Goal: Task Accomplishment & Management: Complete application form

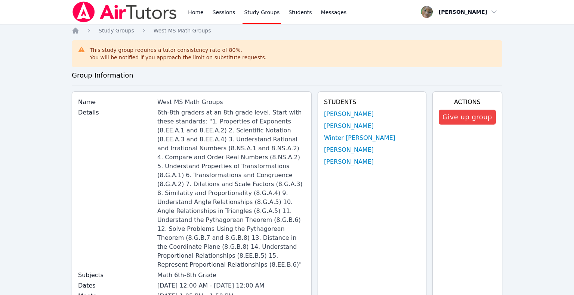
click at [104, 14] on img at bounding box center [125, 11] width 106 height 21
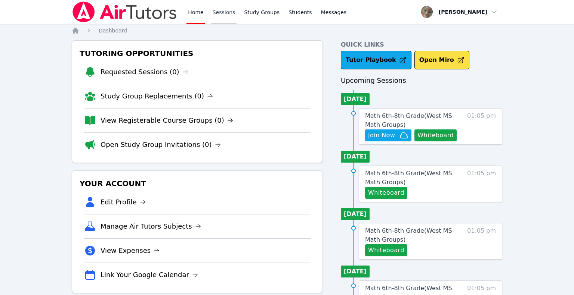
click at [215, 16] on link "Sessions" at bounding box center [224, 12] width 26 height 24
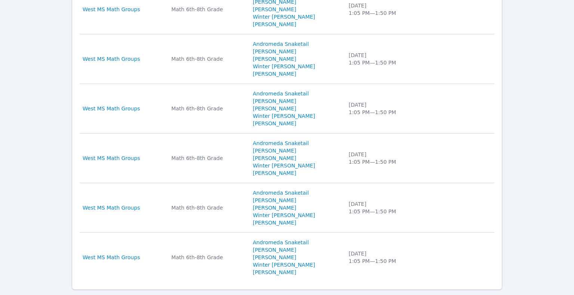
scroll to position [548, 0]
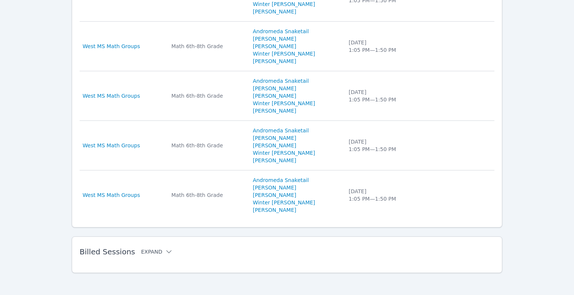
click at [165, 254] on icon at bounding box center [168, 251] width 7 height 7
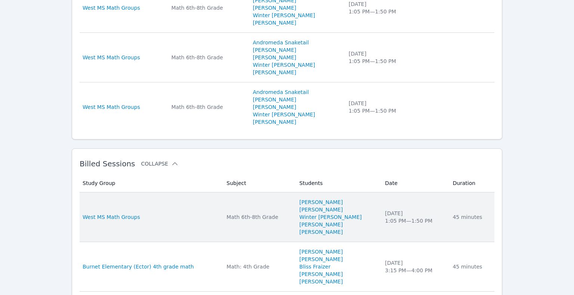
scroll to position [636, 0]
click at [371, 211] on li "[PERSON_NAME]" at bounding box center [337, 209] width 77 height 7
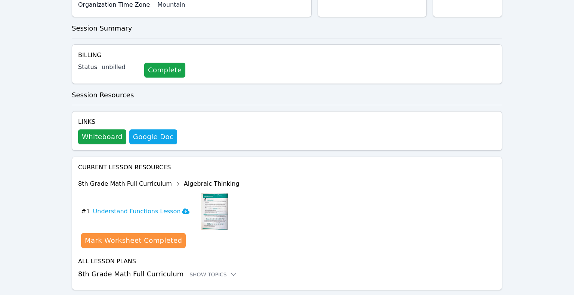
scroll to position [526, 0]
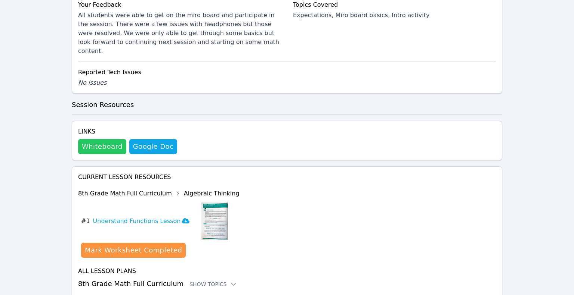
click at [103, 139] on button "Whiteboard" at bounding box center [102, 146] width 48 height 15
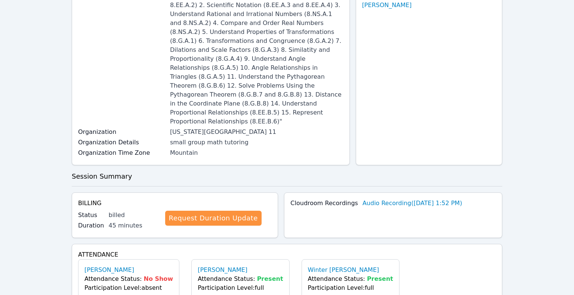
scroll to position [0, 0]
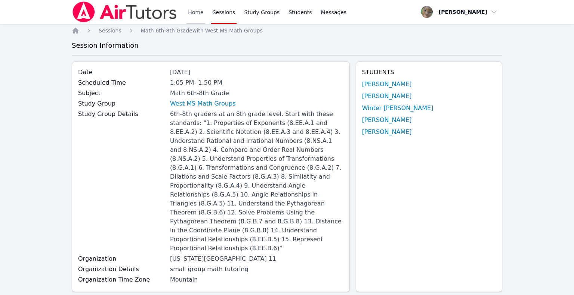
click at [196, 14] on link "Home" at bounding box center [195, 12] width 18 height 24
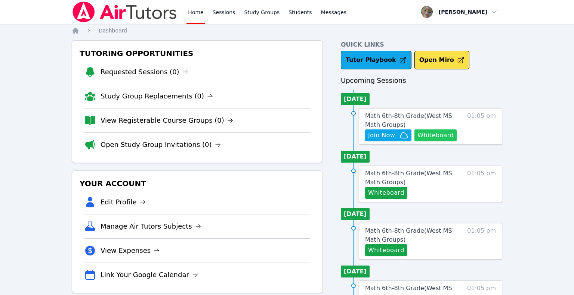
click at [429, 137] on button "Whiteboard" at bounding box center [435, 136] width 42 height 12
click at [386, 136] on span "Join Now" at bounding box center [381, 135] width 27 height 9
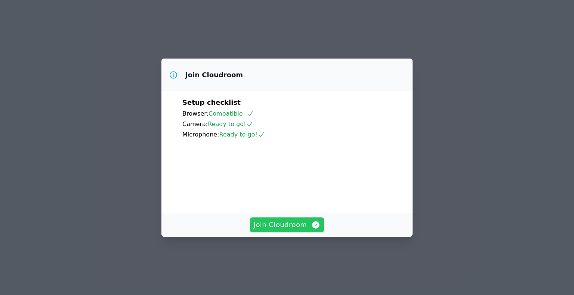
click at [276, 230] on span "Join Cloudroom" at bounding box center [287, 225] width 67 height 10
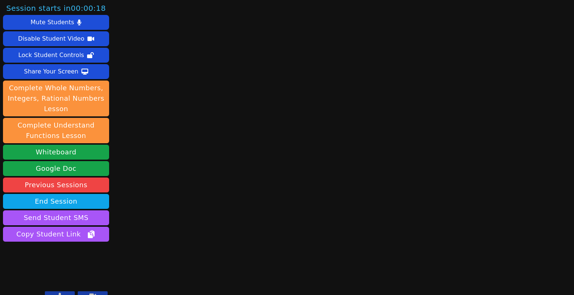
click at [68, 295] on button at bounding box center [60, 296] width 30 height 9
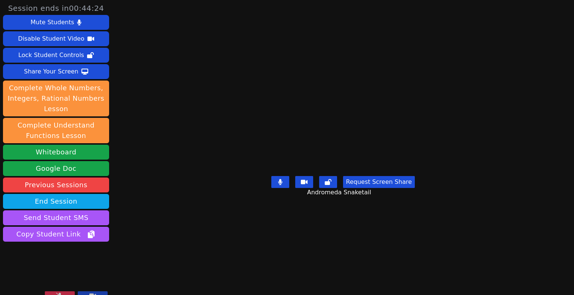
click at [66, 294] on button at bounding box center [60, 296] width 30 height 9
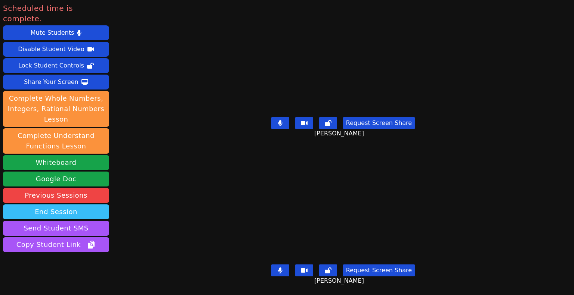
click at [63, 205] on button "End Session" at bounding box center [56, 212] width 106 height 15
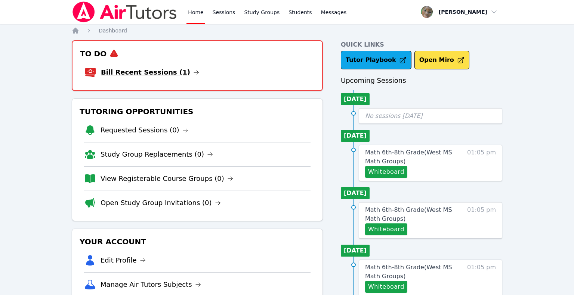
click at [144, 74] on link "Bill Recent Sessions (1)" at bounding box center [150, 72] width 98 height 10
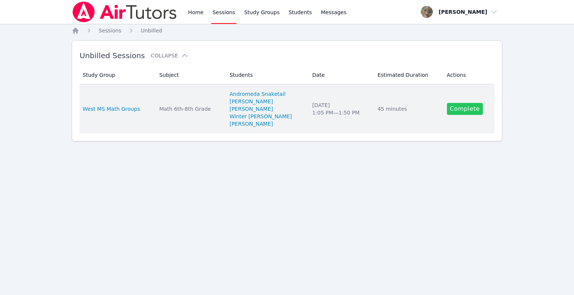
click at [461, 114] on link "Complete" at bounding box center [465, 109] width 36 height 12
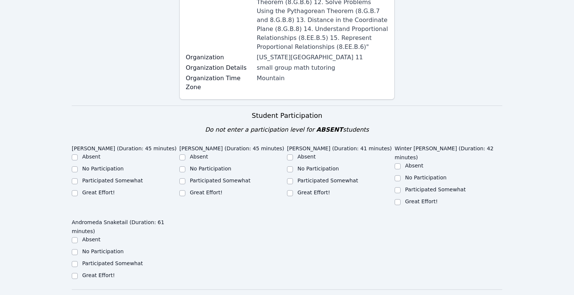
scroll to position [288, 0]
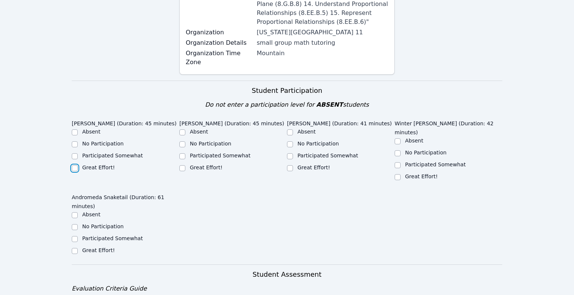
click at [75, 165] on input "Great Effort!" at bounding box center [75, 168] width 6 height 6
checkbox input "true"
click at [183, 165] on input "Great Effort!" at bounding box center [182, 168] width 6 height 6
checkbox input "true"
click at [294, 164] on div "Great Effort!" at bounding box center [341, 168] width 108 height 9
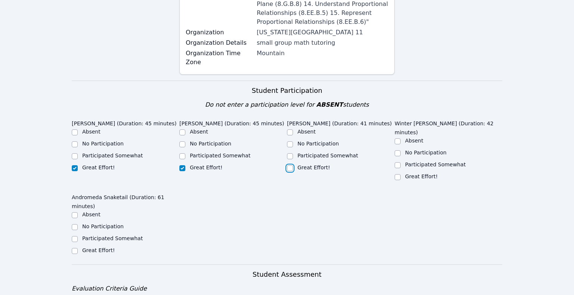
click at [292, 165] on input "Great Effort!" at bounding box center [290, 168] width 6 height 6
checkbox input "true"
click at [399, 174] on input "Great Effort!" at bounding box center [397, 177] width 6 height 6
checkbox input "true"
click at [74, 248] on input "Great Effort!" at bounding box center [75, 251] width 6 height 6
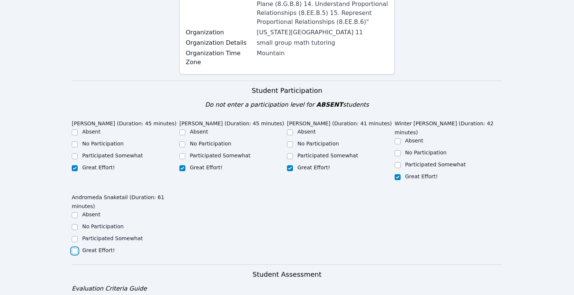
checkbox input "true"
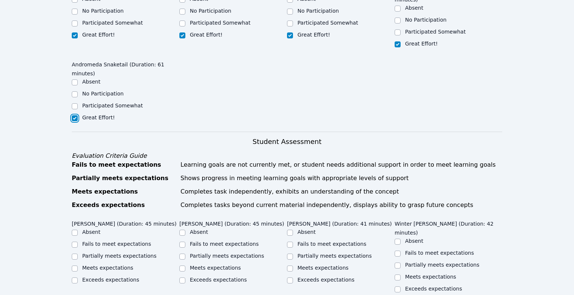
scroll to position [445, 0]
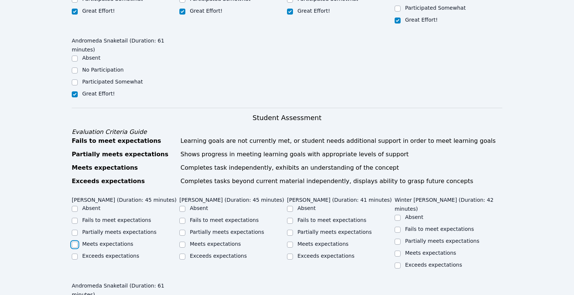
click at [76, 242] on input "Meets expectations" at bounding box center [75, 245] width 6 height 6
checkbox input "true"
drag, startPoint x: 183, startPoint y: 191, endPoint x: 216, endPoint y: 195, distance: 33.1
click at [183, 242] on input "Meets expectations" at bounding box center [182, 245] width 6 height 6
checkbox input "true"
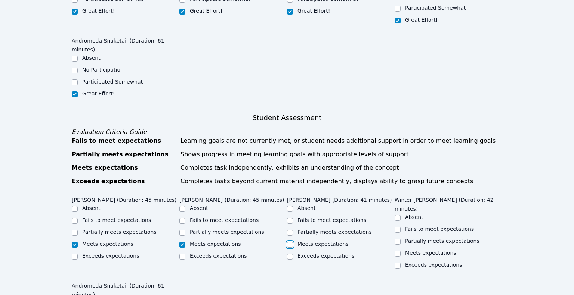
drag, startPoint x: 289, startPoint y: 191, endPoint x: 342, endPoint y: 197, distance: 53.4
click at [293, 241] on div "Meets expectations" at bounding box center [341, 245] width 108 height 9
click at [289, 241] on div at bounding box center [290, 245] width 6 height 9
click at [291, 242] on input "Meets expectations" at bounding box center [290, 245] width 6 height 6
checkbox input "true"
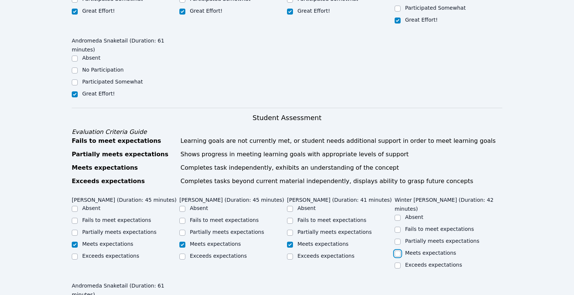
click at [399, 251] on input "Meets expectations" at bounding box center [397, 254] width 6 height 6
checkbox input "true"
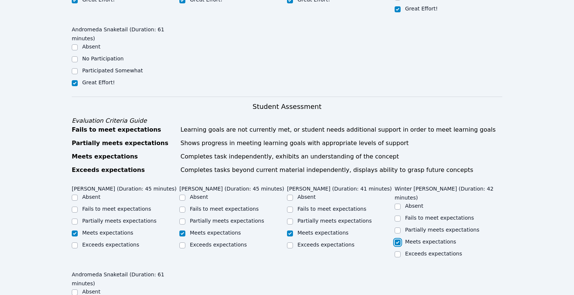
scroll to position [456, 0]
checkbox input "true"
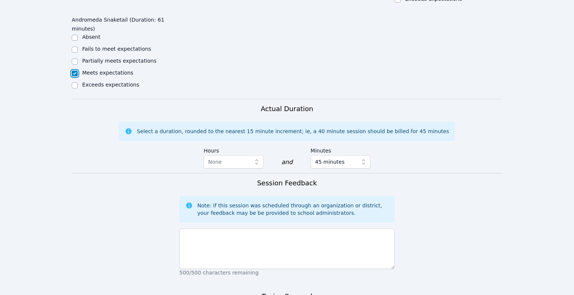
scroll to position [762, 0]
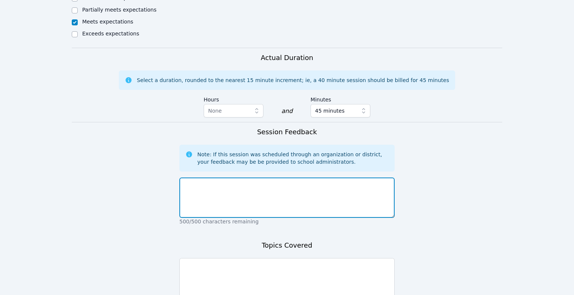
click at [259, 178] on textarea at bounding box center [286, 198] width 215 height 40
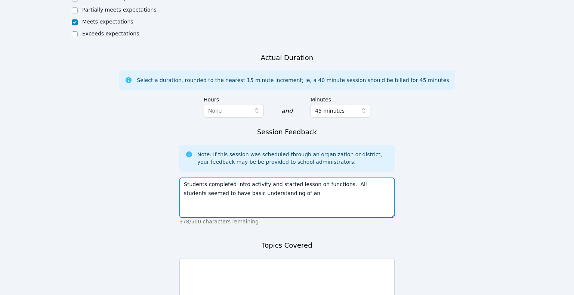
click at [272, 178] on textarea "Students completed intro activity and started lesson on functions. All students…" at bounding box center [286, 198] width 215 height 40
click at [314, 178] on textarea "Students completed intro activity and started lesson on functions. All students…" at bounding box center [286, 198] width 215 height 40
click at [286, 178] on textarea "Students completed intro activity and started lesson on functions. All students…" at bounding box center [286, 198] width 215 height 40
click at [199, 178] on textarea "Students completed intro activity and started lesson on functions. All students…" at bounding box center [286, 198] width 215 height 40
drag, startPoint x: 294, startPoint y: 122, endPoint x: 325, endPoint y: 127, distance: 31.7
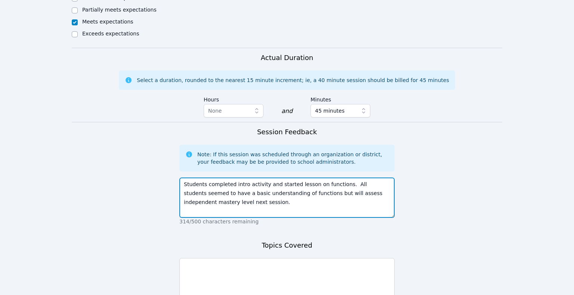
click at [325, 178] on textarea "Students completed intro activity and started lesson on functions. All students…" at bounding box center [286, 198] width 215 height 40
type textarea "Students completed intro activity and started lesson on functions. All students…"
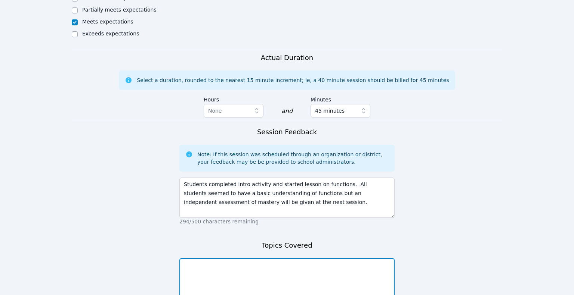
click at [327, 258] on textarea at bounding box center [286, 278] width 215 height 40
click at [223, 258] on textarea "functions y=x+m" at bounding box center [286, 278] width 215 height 40
drag, startPoint x: 233, startPoint y: 196, endPoint x: 206, endPoint y: 193, distance: 26.7
click at [206, 258] on textarea "functions y=mx+b" at bounding box center [286, 278] width 215 height 40
type textarea "functions"
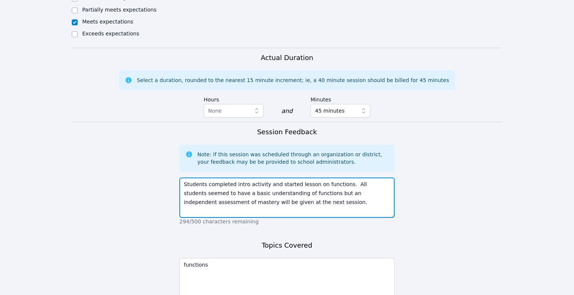
click at [264, 178] on textarea "Students completed intro activity and started lesson on functions. All students…" at bounding box center [286, 198] width 215 height 40
click at [248, 178] on textarea "Students completed intro activity and started lesson on functions. All students…" at bounding box center [286, 198] width 215 height 40
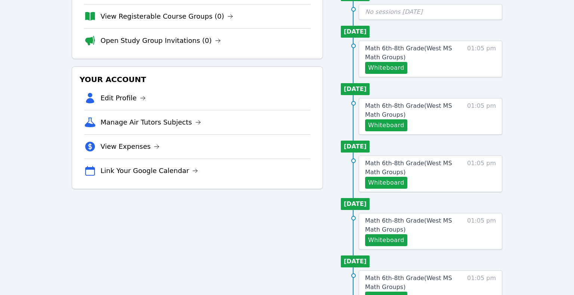
scroll to position [73, 0]
